Goal: Transaction & Acquisition: Book appointment/travel/reservation

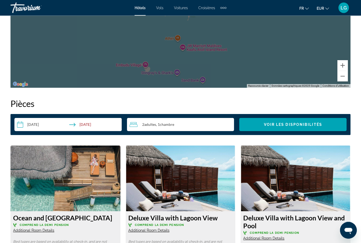
click at [69, 128] on input "**********" at bounding box center [68, 125] width 109 height 15
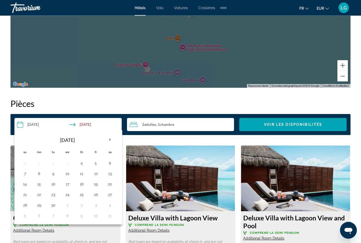
scroll to position [752, 0]
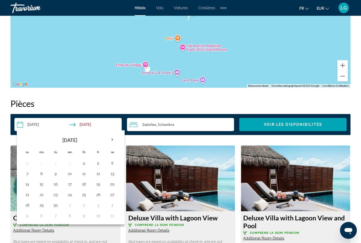
click at [91, 99] on h2 "Pièces" at bounding box center [180, 103] width 340 height 10
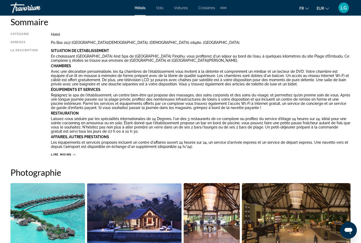
scroll to position [0, 0]
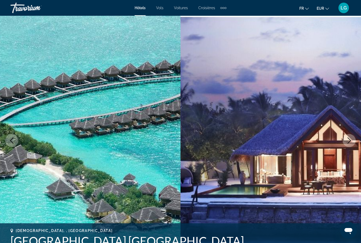
click at [143, 9] on span "Hôtels" at bounding box center [140, 8] width 11 height 4
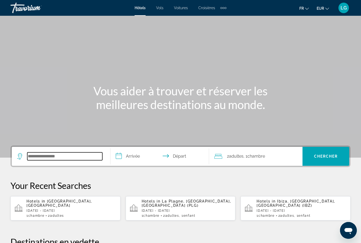
click at [51, 159] on input "Search widget" at bounding box center [64, 156] width 75 height 8
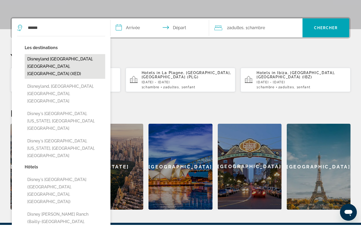
click at [70, 72] on button "Disneyland [GEOGRAPHIC_DATA], [GEOGRAPHIC_DATA], [GEOGRAPHIC_DATA] (XED)" at bounding box center [65, 84] width 81 height 25
type input "**********"
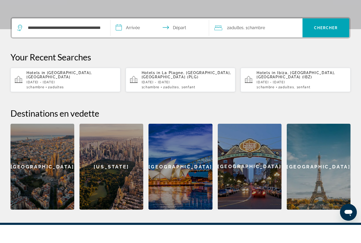
click at [136, 36] on input "**********" at bounding box center [161, 46] width 101 height 20
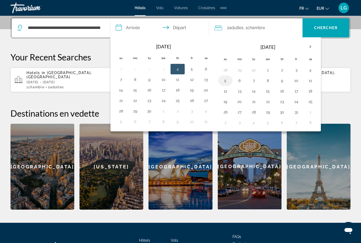
click at [227, 81] on button "5" at bounding box center [225, 80] width 8 height 7
click at [281, 83] on button "9" at bounding box center [282, 80] width 8 height 7
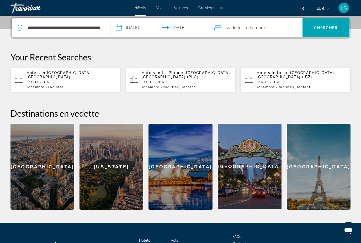
click at [143, 28] on input "**********" at bounding box center [161, 28] width 101 height 20
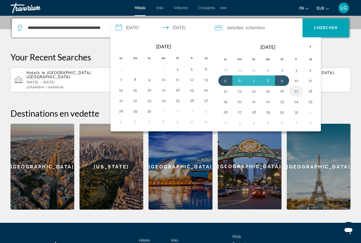
click at [303, 90] on td "17" at bounding box center [296, 91] width 14 height 10
click at [280, 80] on button "9" at bounding box center [282, 80] width 8 height 7
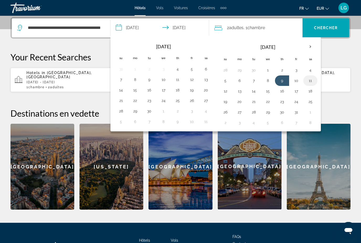
click at [312, 81] on button "11" at bounding box center [310, 80] width 8 height 7
type input "**********"
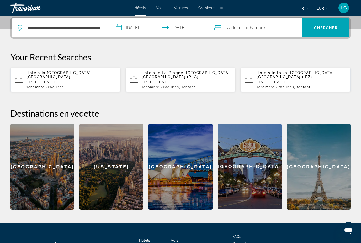
click at [250, 29] on span "Chambre" at bounding box center [257, 27] width 18 height 5
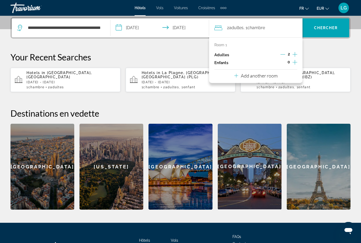
click at [294, 63] on icon "Increment children" at bounding box center [295, 62] width 5 height 6
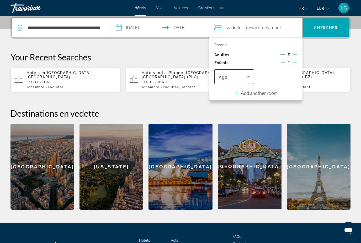
click at [251, 73] on icon "Travelers: 2 adults, 1 child" at bounding box center [248, 76] width 6 height 6
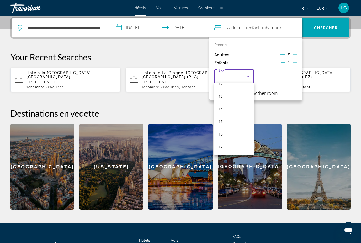
scroll to position [159, 0]
click at [228, 121] on mat-option "15" at bounding box center [234, 121] width 40 height 13
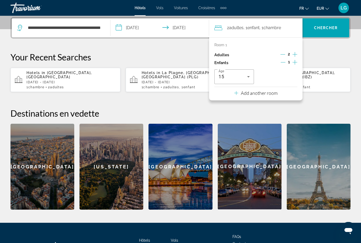
click at [329, 57] on p "Your Recent Searches" at bounding box center [180, 57] width 340 height 10
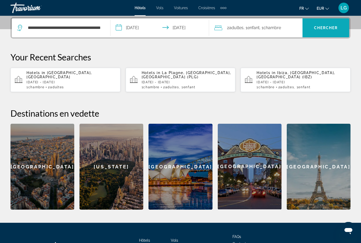
click at [333, 26] on span "Chercher" at bounding box center [326, 28] width 24 height 4
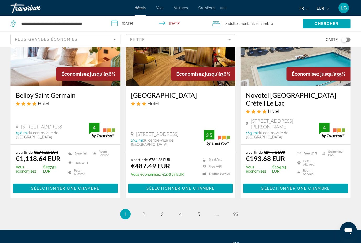
scroll to position [675, 0]
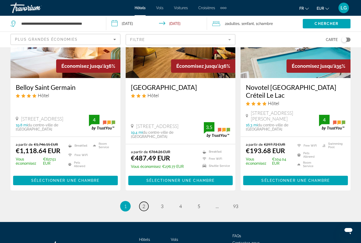
click at [143, 203] on span "2" at bounding box center [144, 206] width 3 height 6
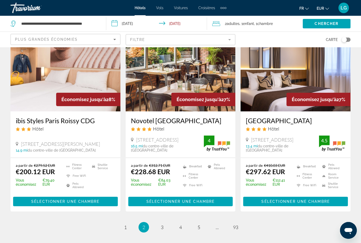
scroll to position [677, 0]
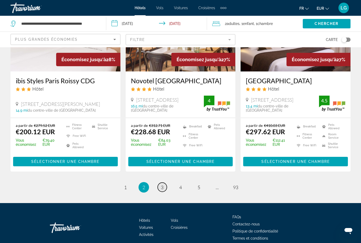
click at [162, 184] on span "3" at bounding box center [162, 187] width 3 height 6
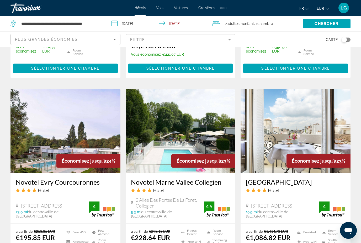
scroll to position [642, 0]
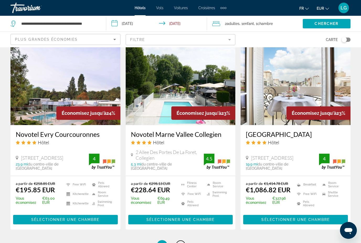
click at [181, 242] on span "4" at bounding box center [180, 245] width 3 height 6
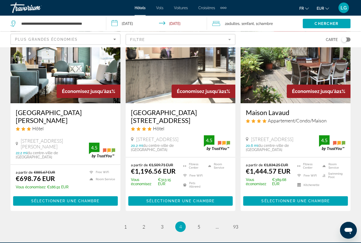
scroll to position [676, 0]
click at [237, 224] on span "93" at bounding box center [235, 227] width 5 height 6
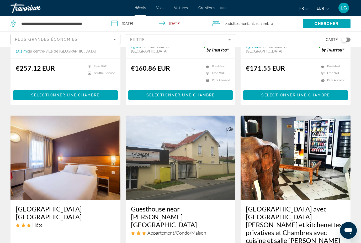
scroll to position [472, 0]
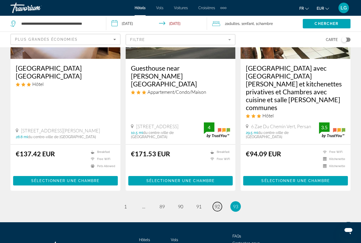
click at [218, 203] on span "92" at bounding box center [217, 206] width 5 height 6
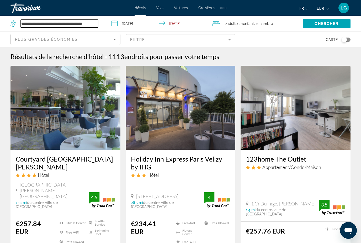
click at [78, 23] on input "**********" at bounding box center [59, 24] width 77 height 8
